Goal: Transaction & Acquisition: Book appointment/travel/reservation

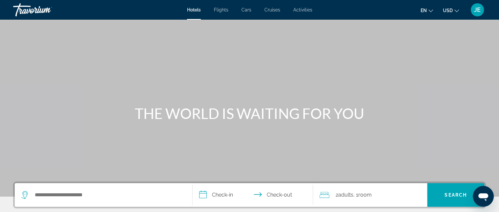
click at [477, 10] on span "JE" at bounding box center [477, 10] width 7 height 7
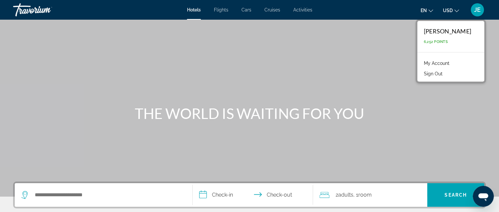
click at [420, 63] on link "My Account" at bounding box center [436, 63] width 32 height 9
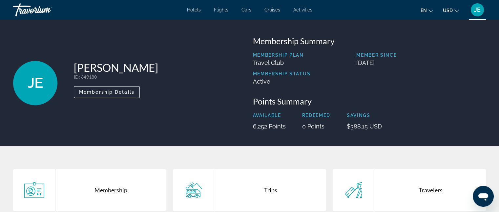
click at [120, 187] on div "Membership" at bounding box center [110, 190] width 111 height 42
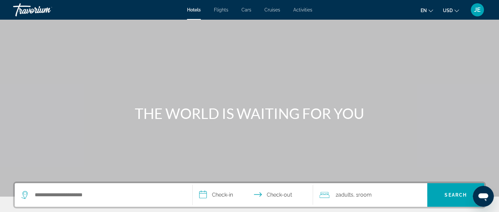
click at [478, 6] on div "JE" at bounding box center [477, 9] width 13 height 13
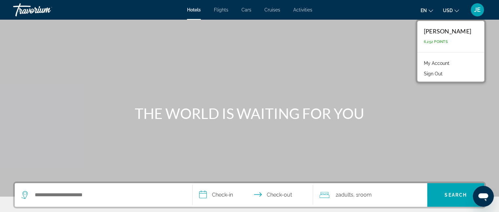
click at [430, 60] on link "My Account" at bounding box center [436, 63] width 32 height 9
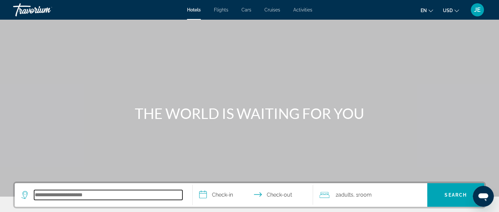
click at [56, 196] on input "Search hotel destination" at bounding box center [108, 195] width 148 height 10
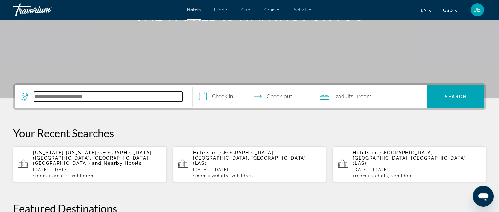
scroll to position [160, 0]
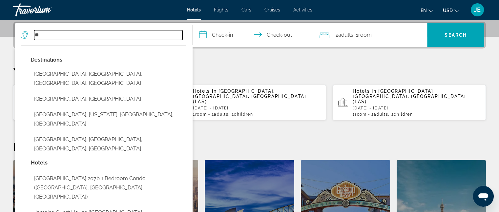
type input "*"
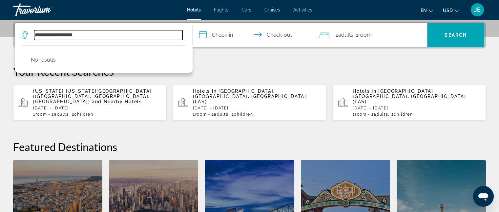
type input "**********"
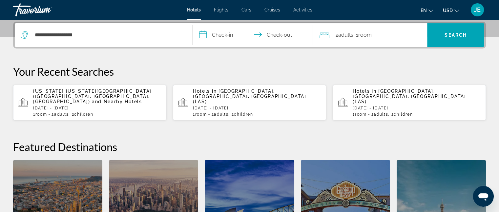
click at [228, 34] on input "**********" at bounding box center [253, 36] width 123 height 26
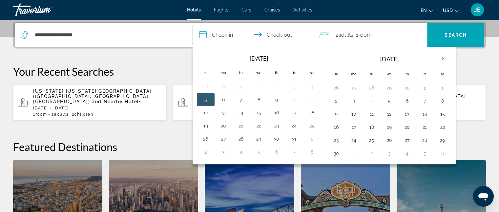
click at [327, 97] on table "Navigation placeholder Nov 2025 Su Mo Tu We Th Fr Sa 26 27 28 29 30 31 1 2 3 4 …" at bounding box center [389, 105] width 124 height 109
click at [419, 124] on button "21" at bounding box center [424, 127] width 10 height 9
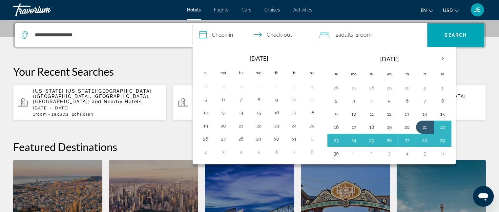
click at [339, 154] on button "30" at bounding box center [336, 153] width 10 height 9
type input "**********"
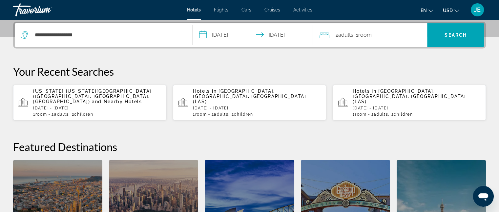
click at [362, 35] on span "Room" at bounding box center [364, 35] width 13 height 6
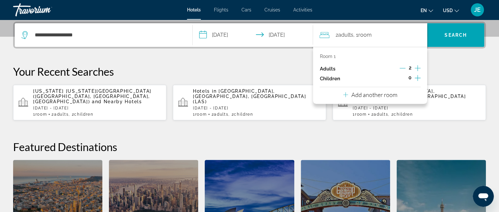
click at [417, 77] on icon "Increment children" at bounding box center [418, 78] width 6 height 6
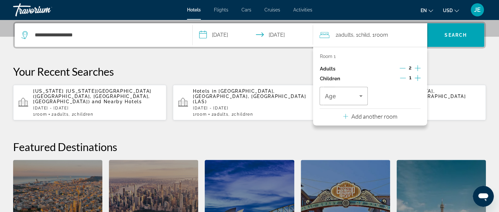
click at [417, 77] on icon "Increment children" at bounding box center [418, 78] width 6 height 6
click at [408, 94] on span "Travelers: 2 adults, 2 children" at bounding box center [395, 96] width 34 height 8
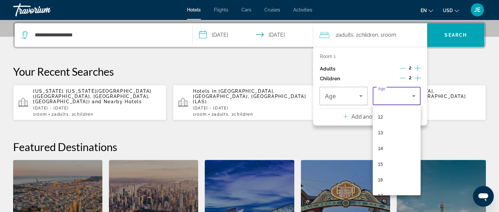
scroll to position [198, 0]
click at [379, 137] on span "14" at bounding box center [380, 138] width 5 height 8
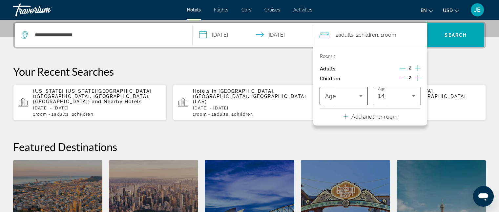
click at [358, 98] on icon "Travelers: 2 adults, 2 children" at bounding box center [361, 96] width 8 height 8
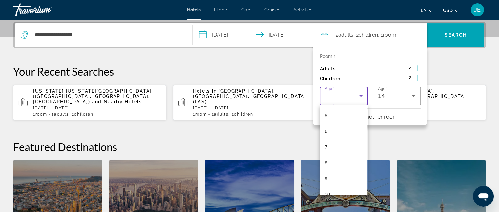
scroll to position [158, 0]
click at [328, 119] on mat-option "10" at bounding box center [343, 116] width 48 height 16
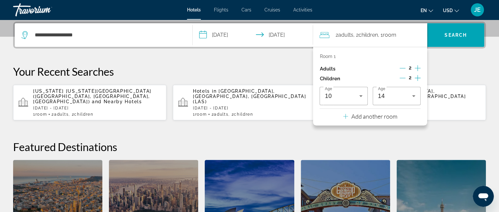
click at [346, 140] on h2 "Featured Destinations" at bounding box center [249, 146] width 473 height 13
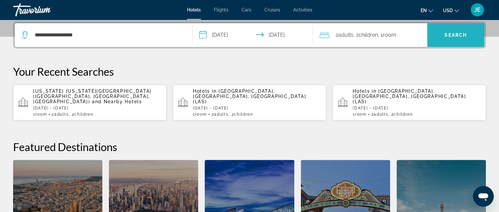
click at [458, 30] on span "Search" at bounding box center [455, 35] width 57 height 16
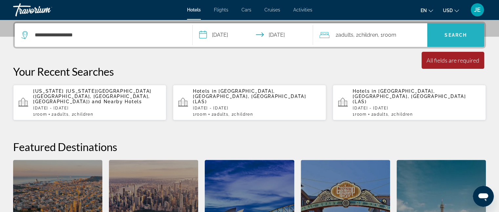
click at [458, 30] on span "Search" at bounding box center [455, 35] width 57 height 16
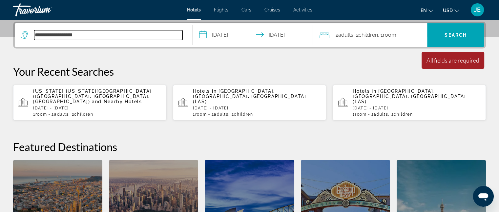
click at [88, 38] on input "**********" at bounding box center [108, 35] width 148 height 10
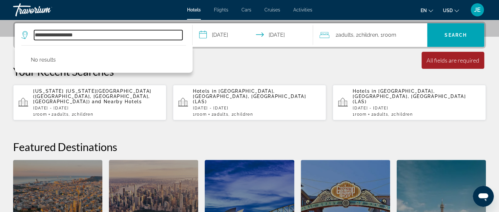
click at [88, 38] on input "**********" at bounding box center [108, 35] width 148 height 10
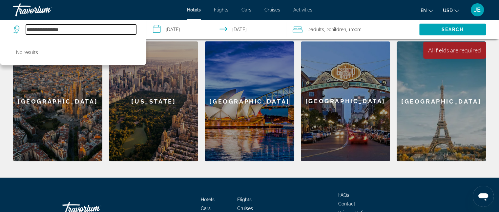
scroll to position [276, 0]
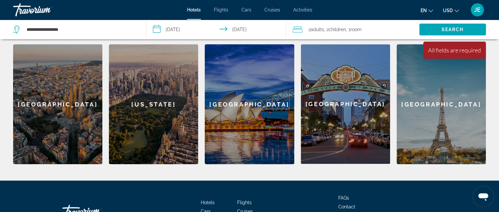
click at [156, 112] on div "[US_STATE]" at bounding box center [153, 104] width 89 height 120
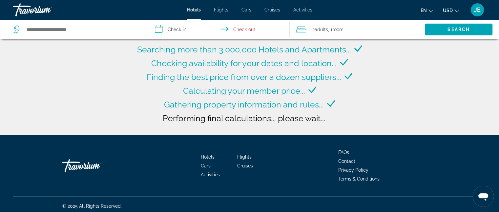
type input "**********"
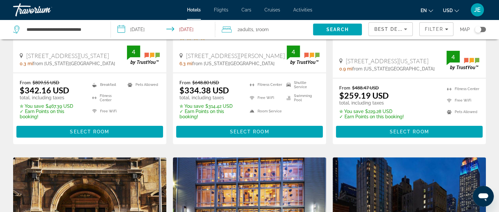
scroll to position [175, 0]
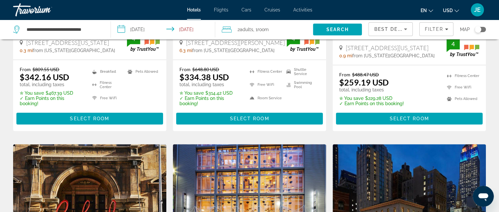
click at [404, 29] on icon "Sort by" at bounding box center [405, 30] width 3 height 2
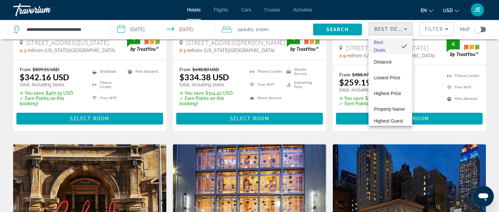
click at [404, 29] on div at bounding box center [249, 106] width 499 height 212
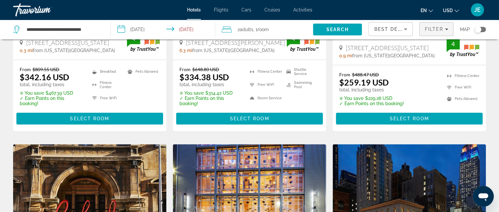
click at [447, 29] on icon "Filters" at bounding box center [446, 30] width 3 height 2
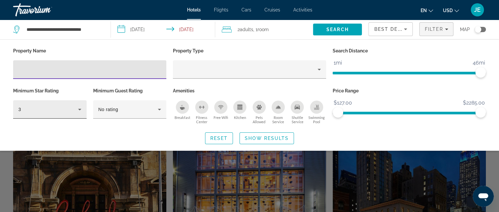
click at [79, 111] on icon "Hotel Filters" at bounding box center [80, 110] width 8 height 8
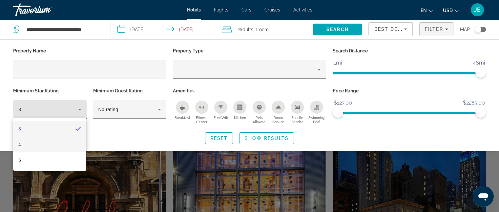
click at [47, 147] on mat-option "4" at bounding box center [49, 145] width 73 height 16
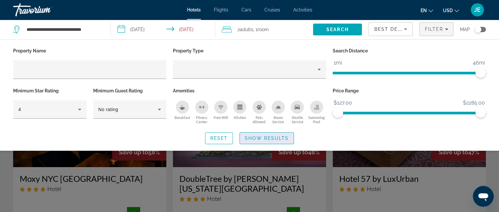
click at [282, 136] on span "Show Results" at bounding box center [267, 138] width 44 height 5
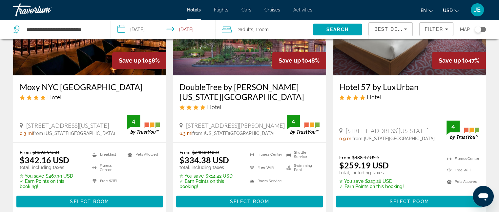
scroll to position [109, 0]
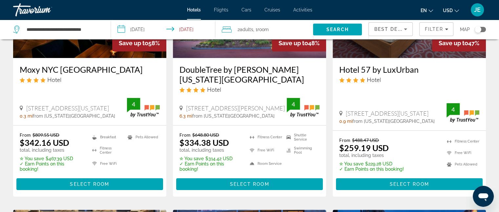
click at [211, 79] on h3 "DoubleTree by Hilton New York LaGuardia Airport" at bounding box center [249, 75] width 140 height 20
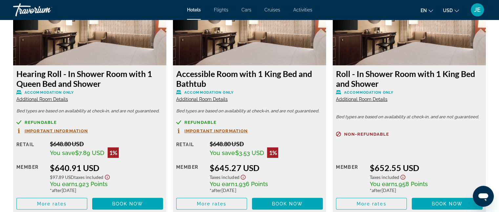
scroll to position [1916, 0]
